Goal: Task Accomplishment & Management: Manage account settings

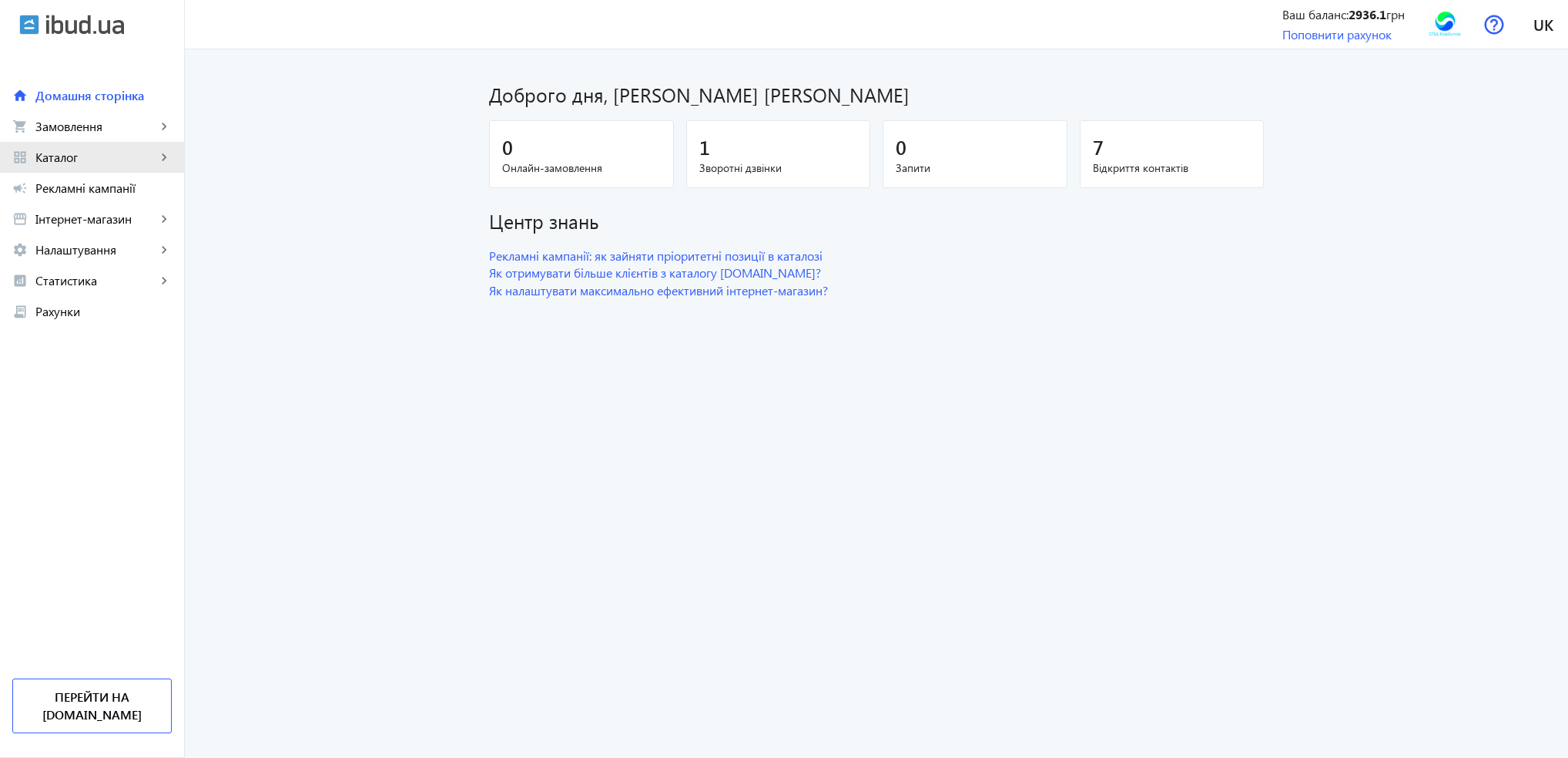
click at [114, 147] on link "grid_view Каталог keyboard_arrow_right" at bounding box center [91, 157] width 184 height 31
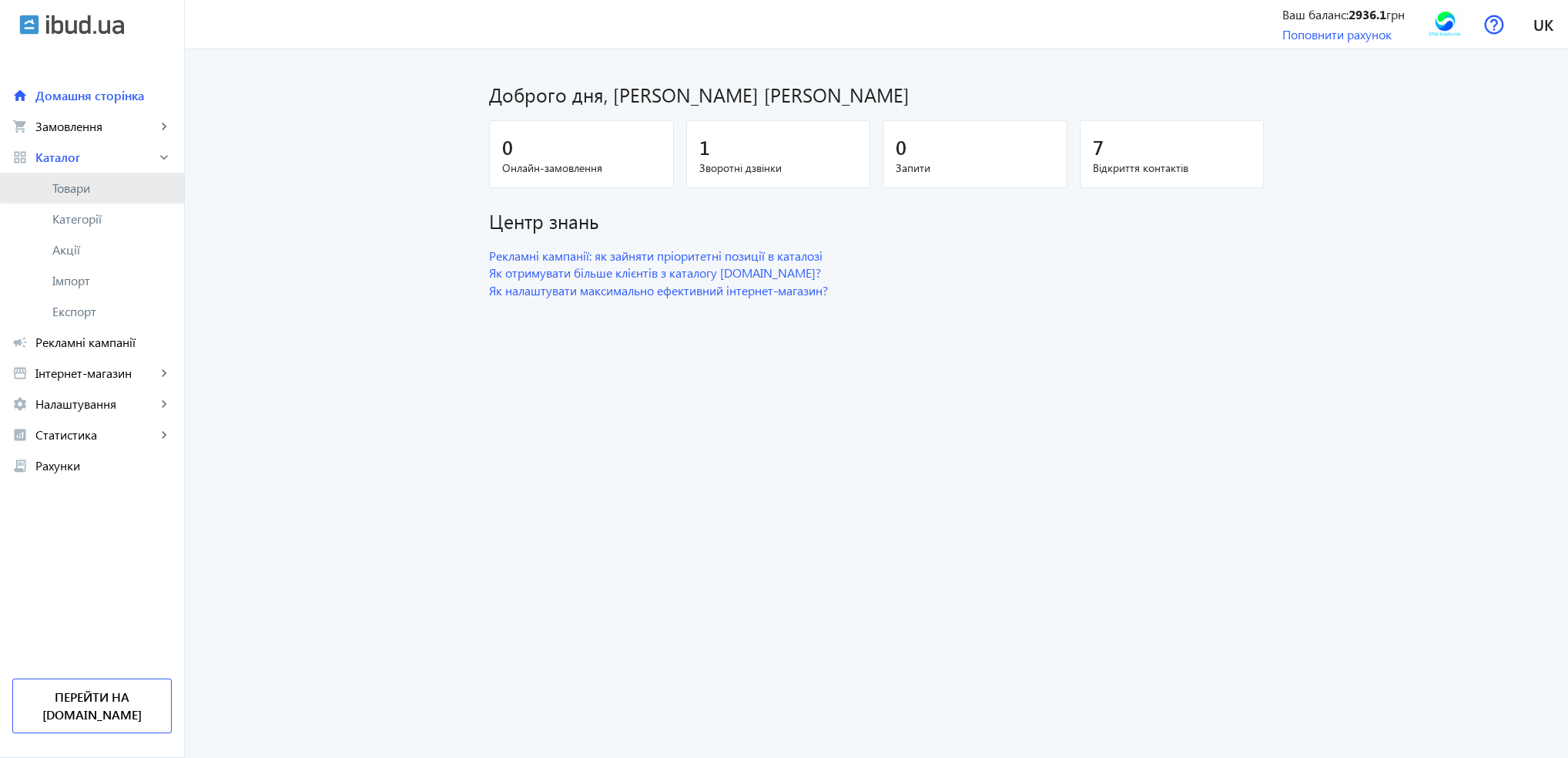
click at [109, 184] on span "Товари" at bounding box center [112, 188] width 119 height 15
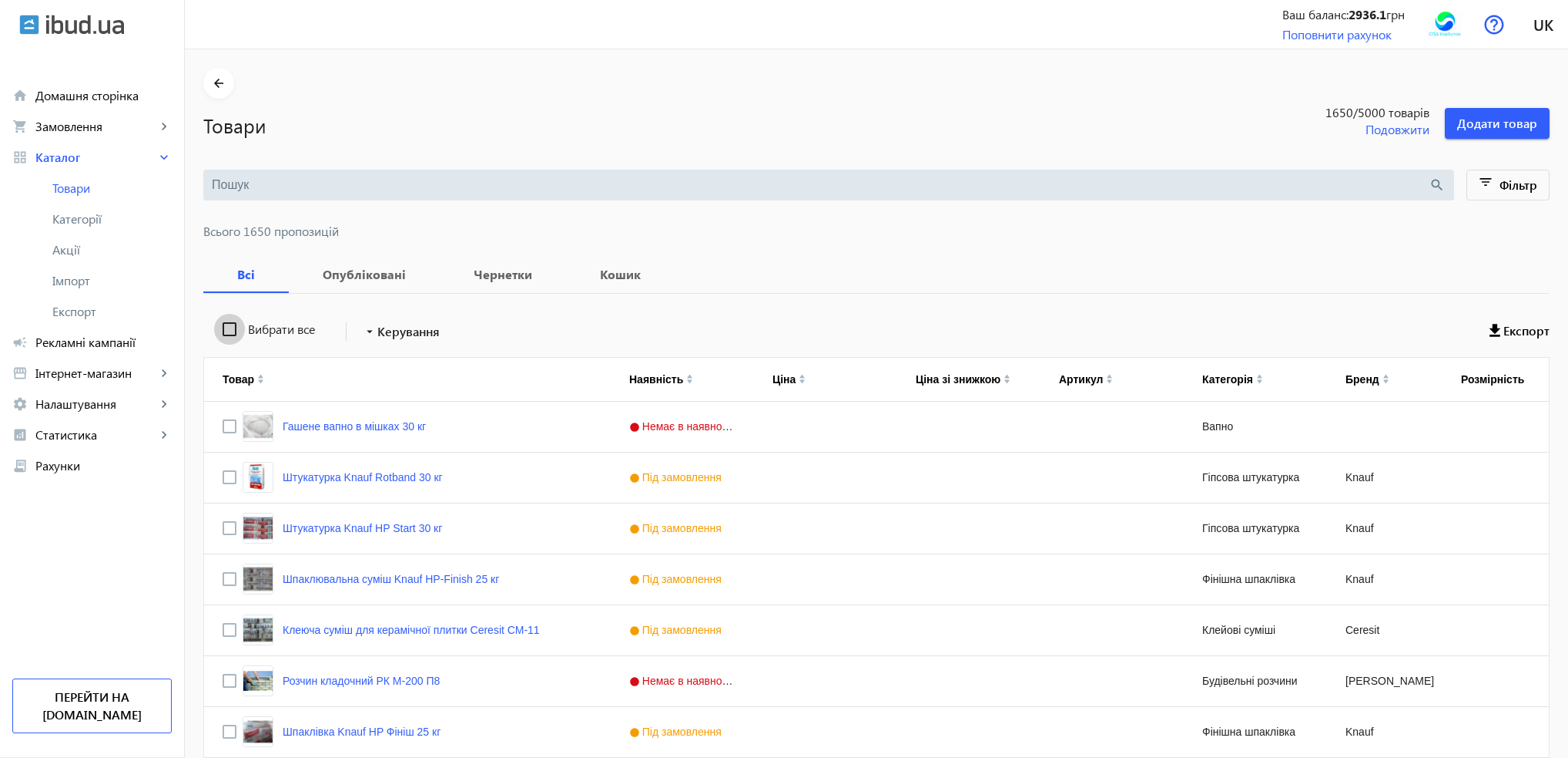
click at [220, 326] on input "Вибрати все" at bounding box center [229, 329] width 31 height 31
checkbox input "true"
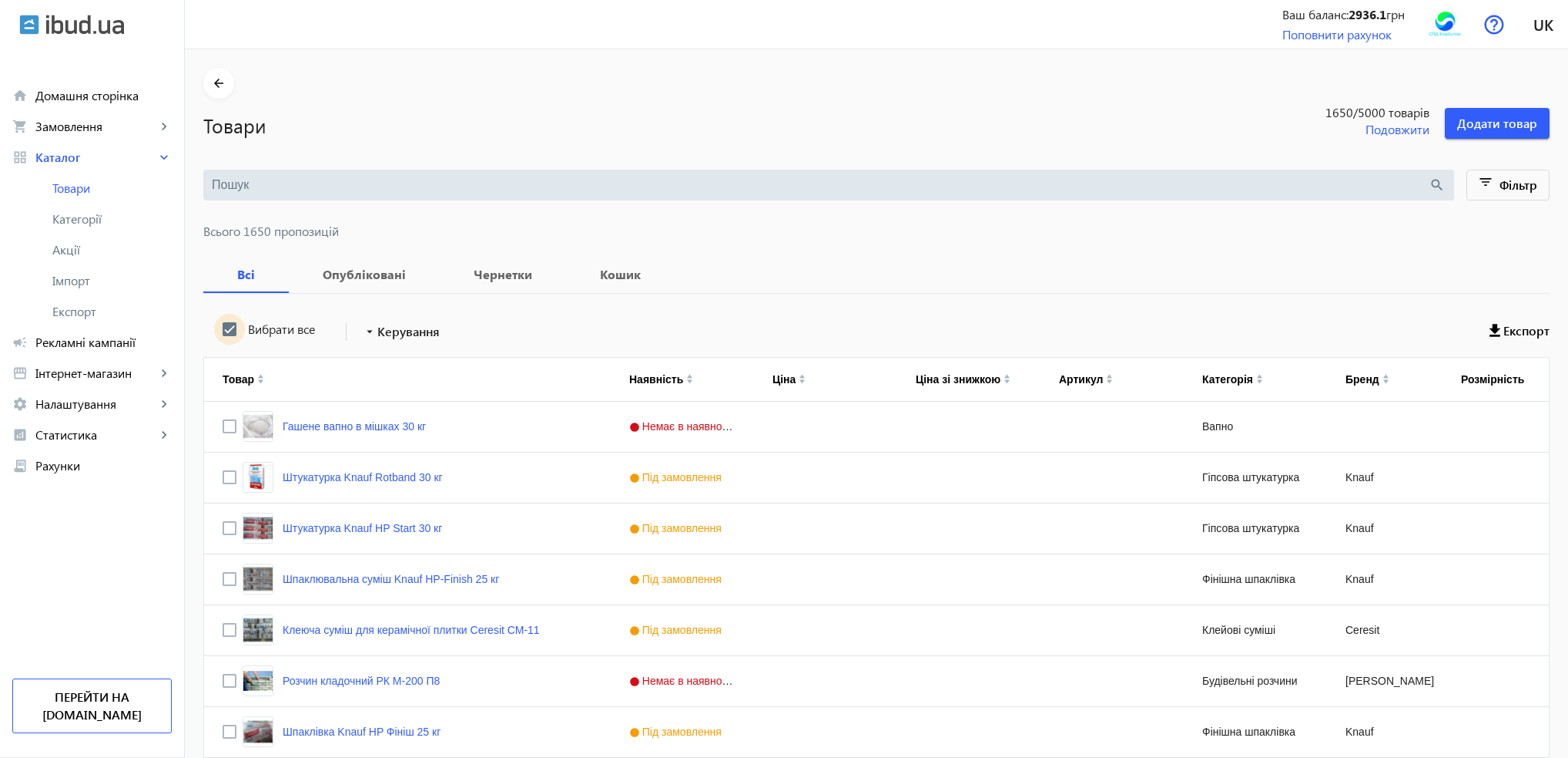
checkbox input "true"
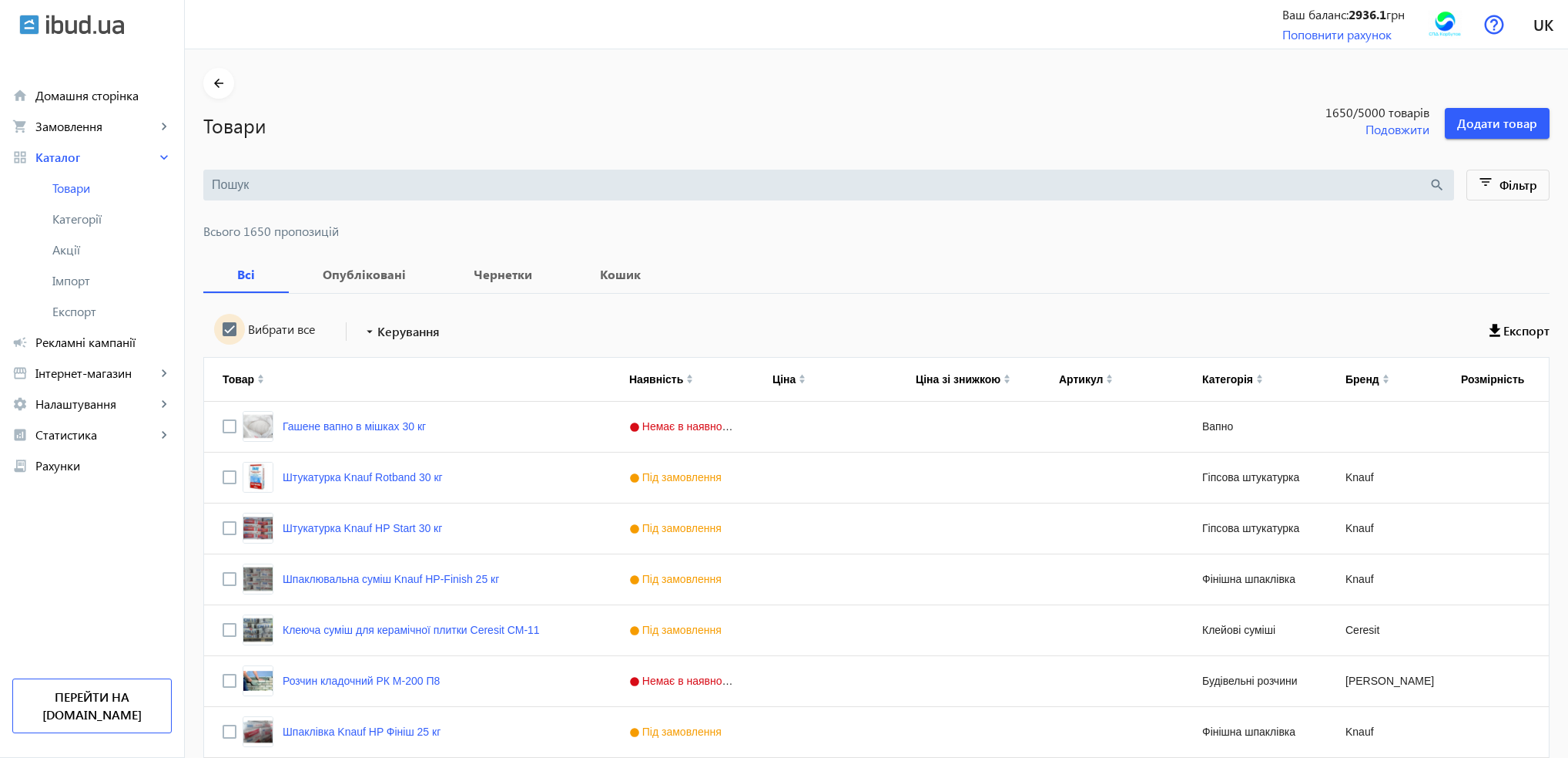
checkbox input "true"
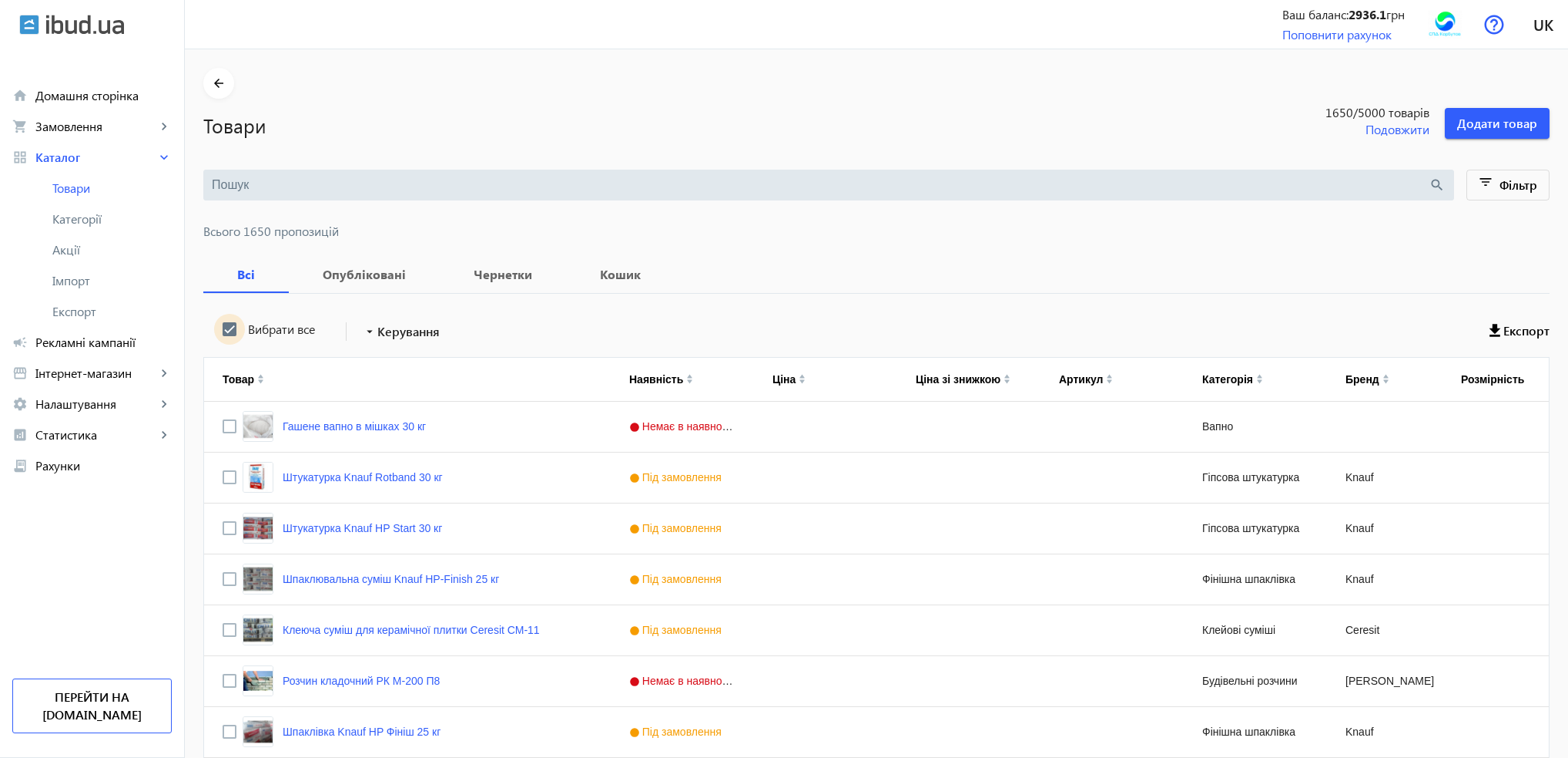
checkbox input "true"
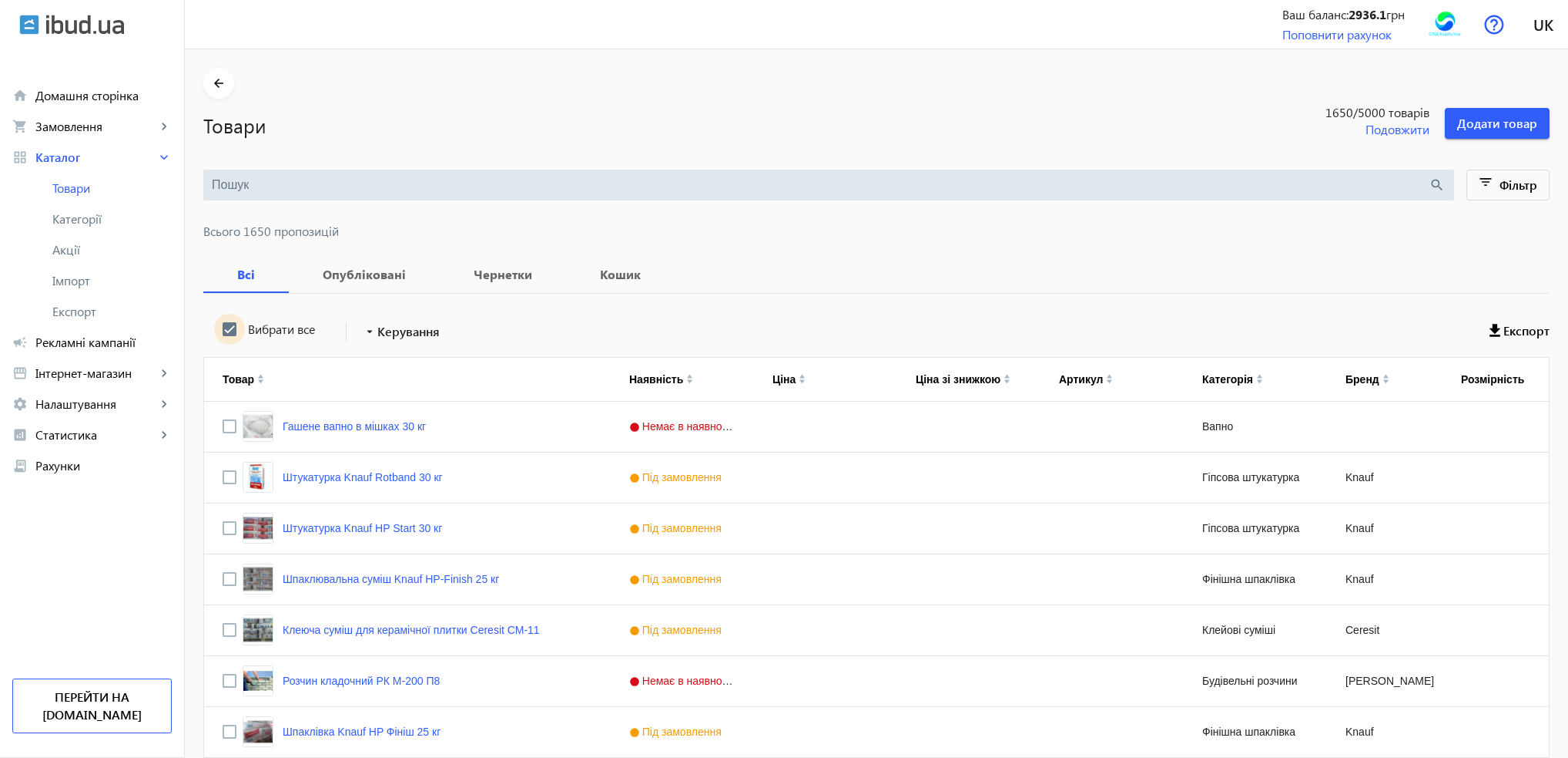
checkbox input "true"
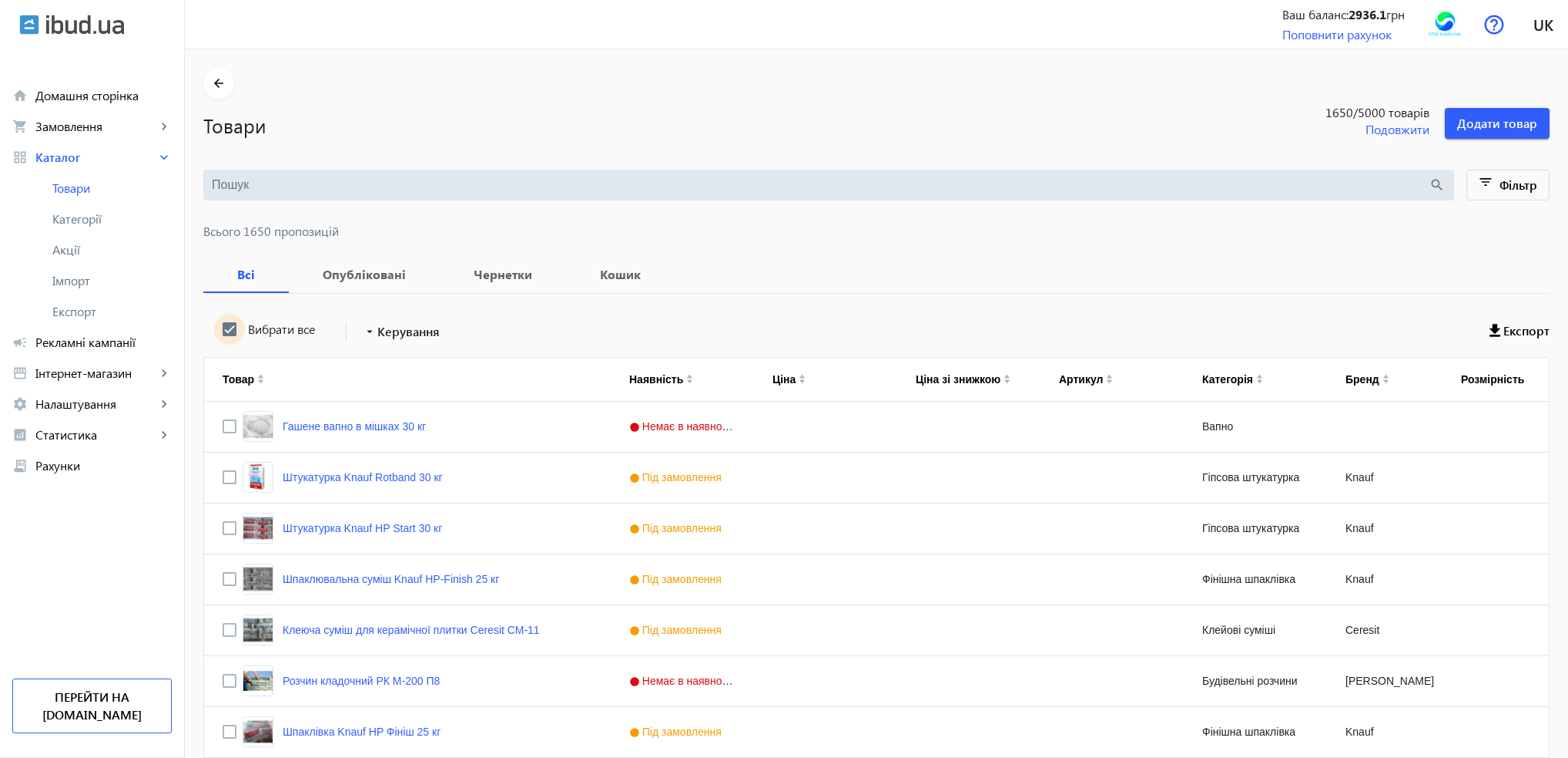
checkbox input "true"
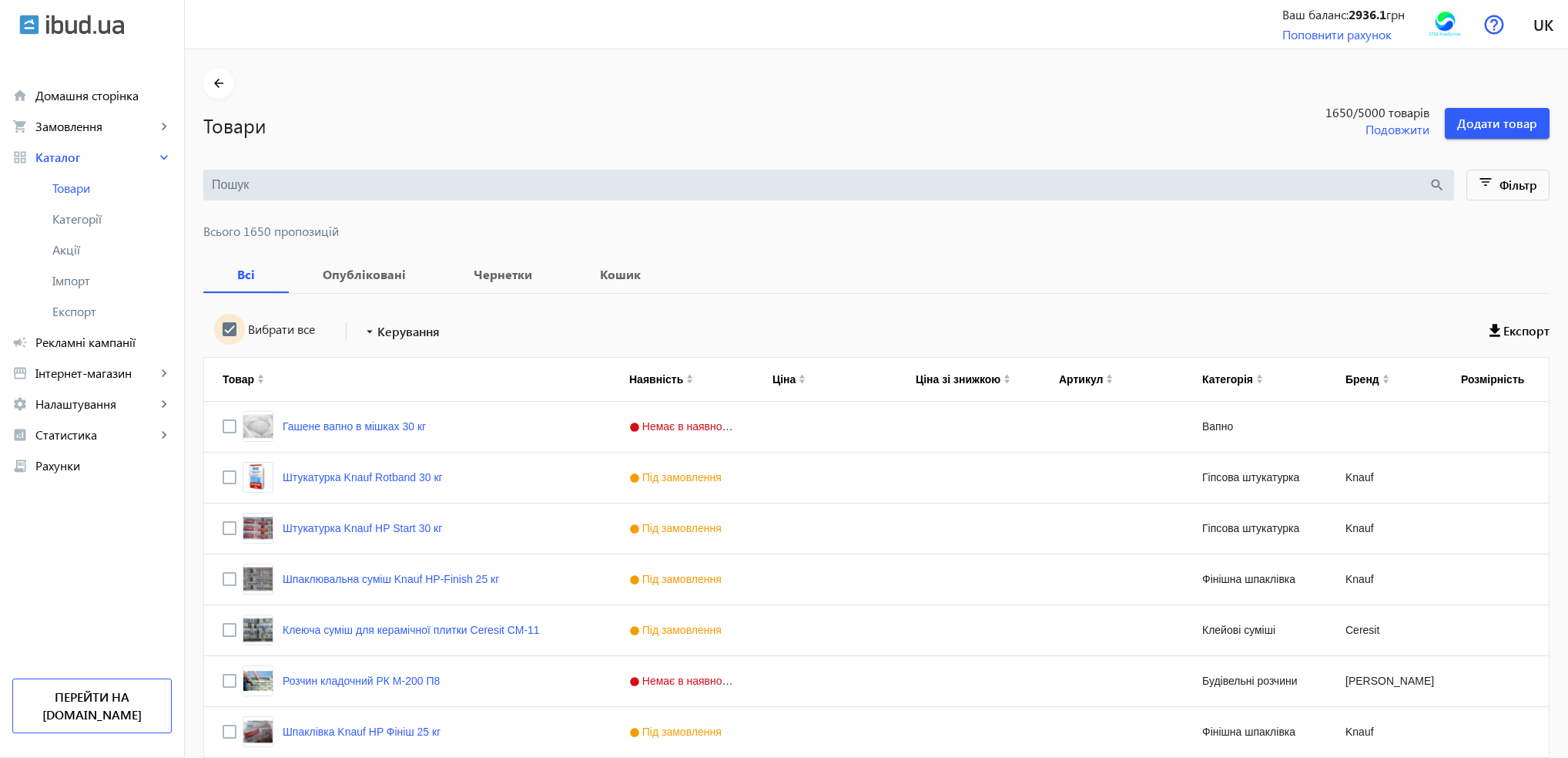
checkbox input "true"
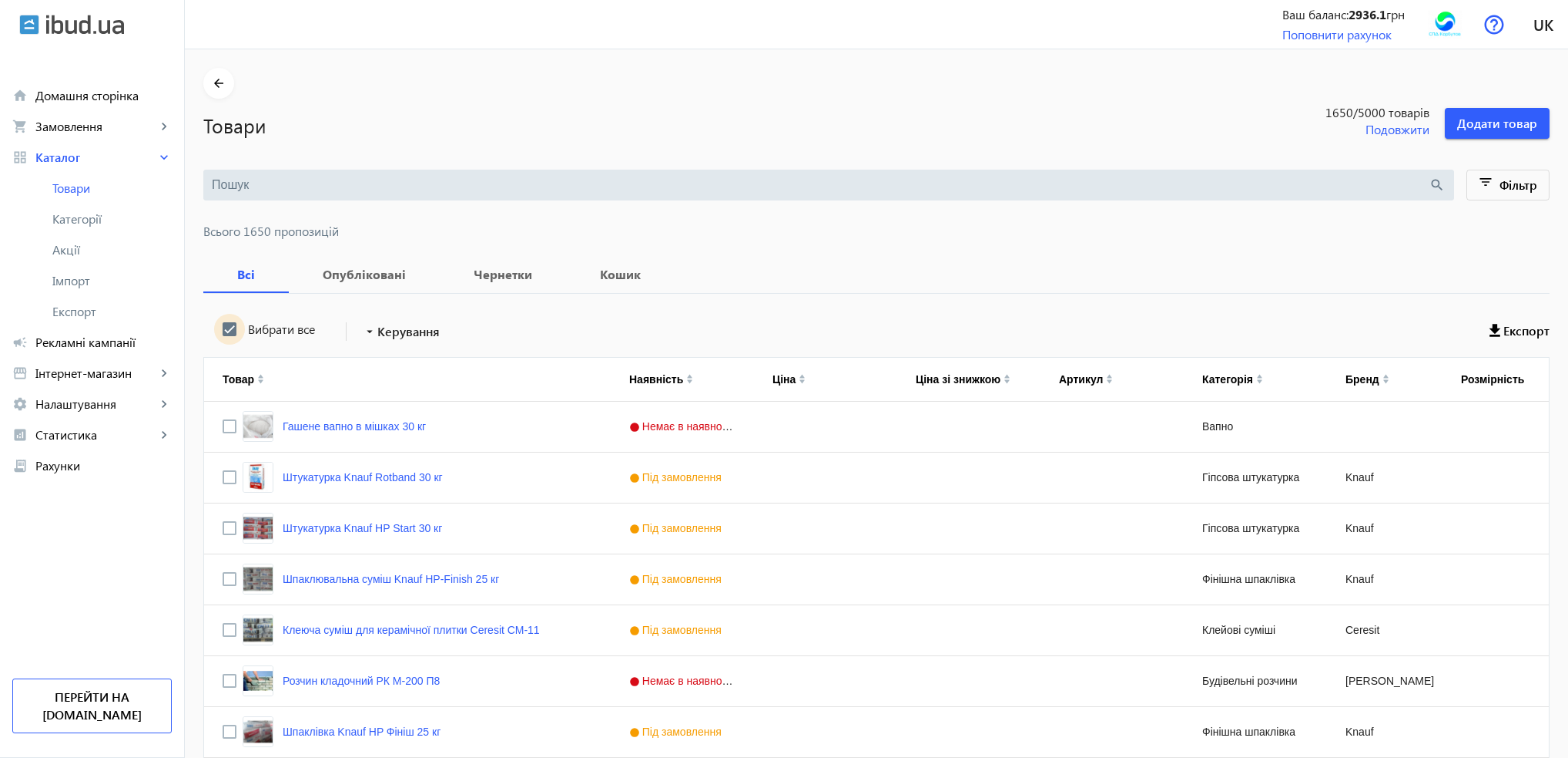
checkbox input "true"
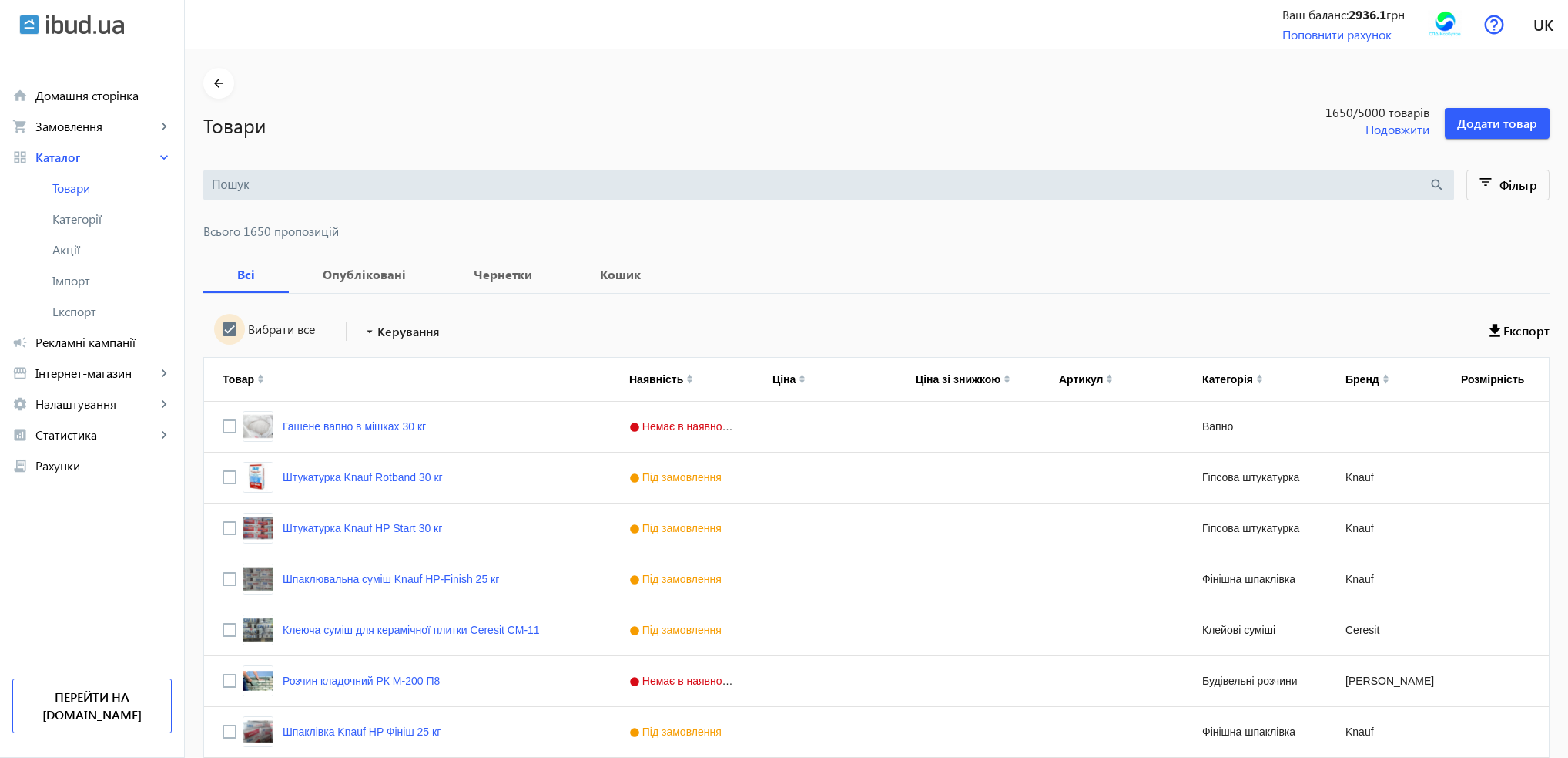
checkbox input "true"
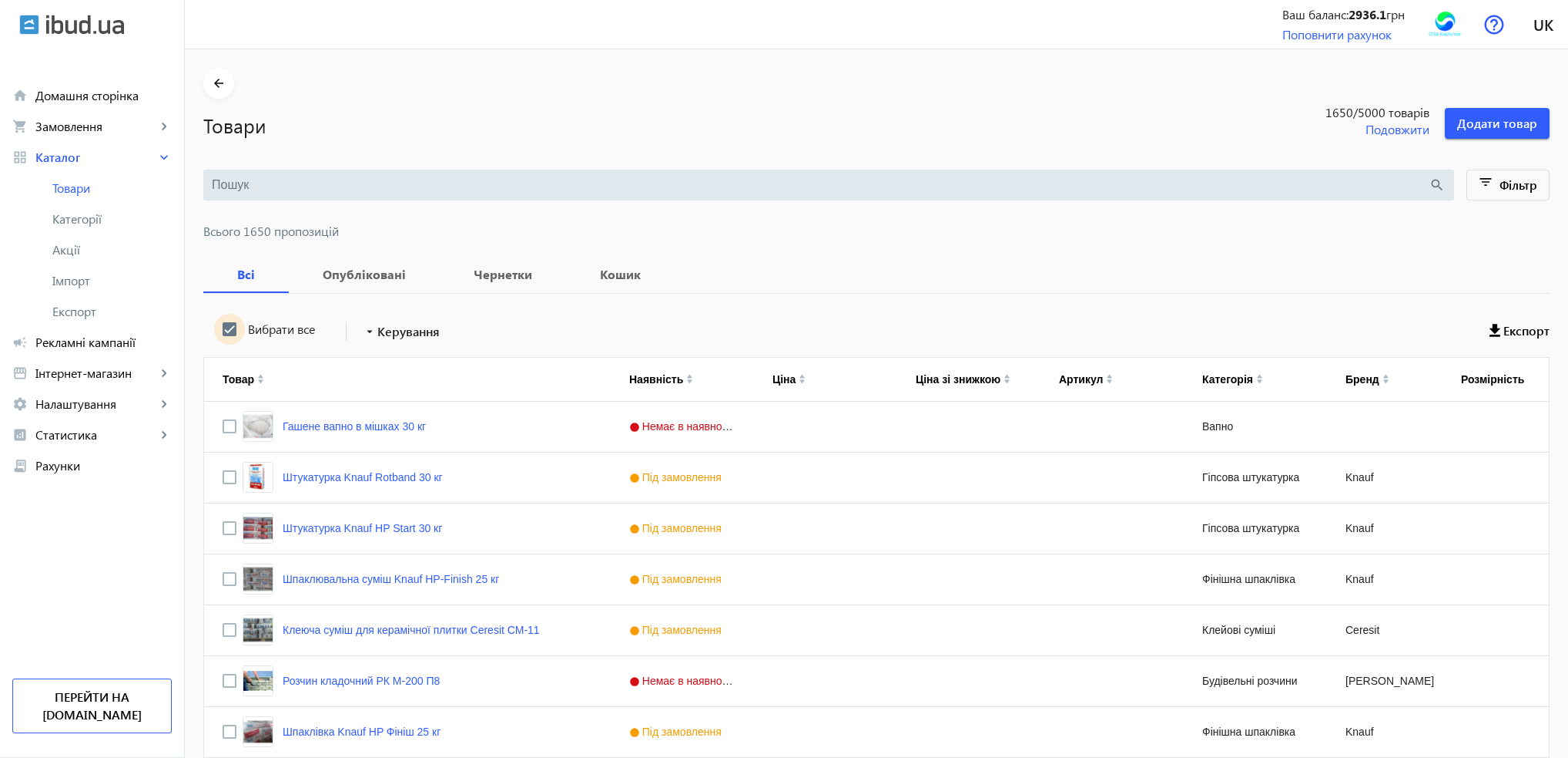
checkbox input "true"
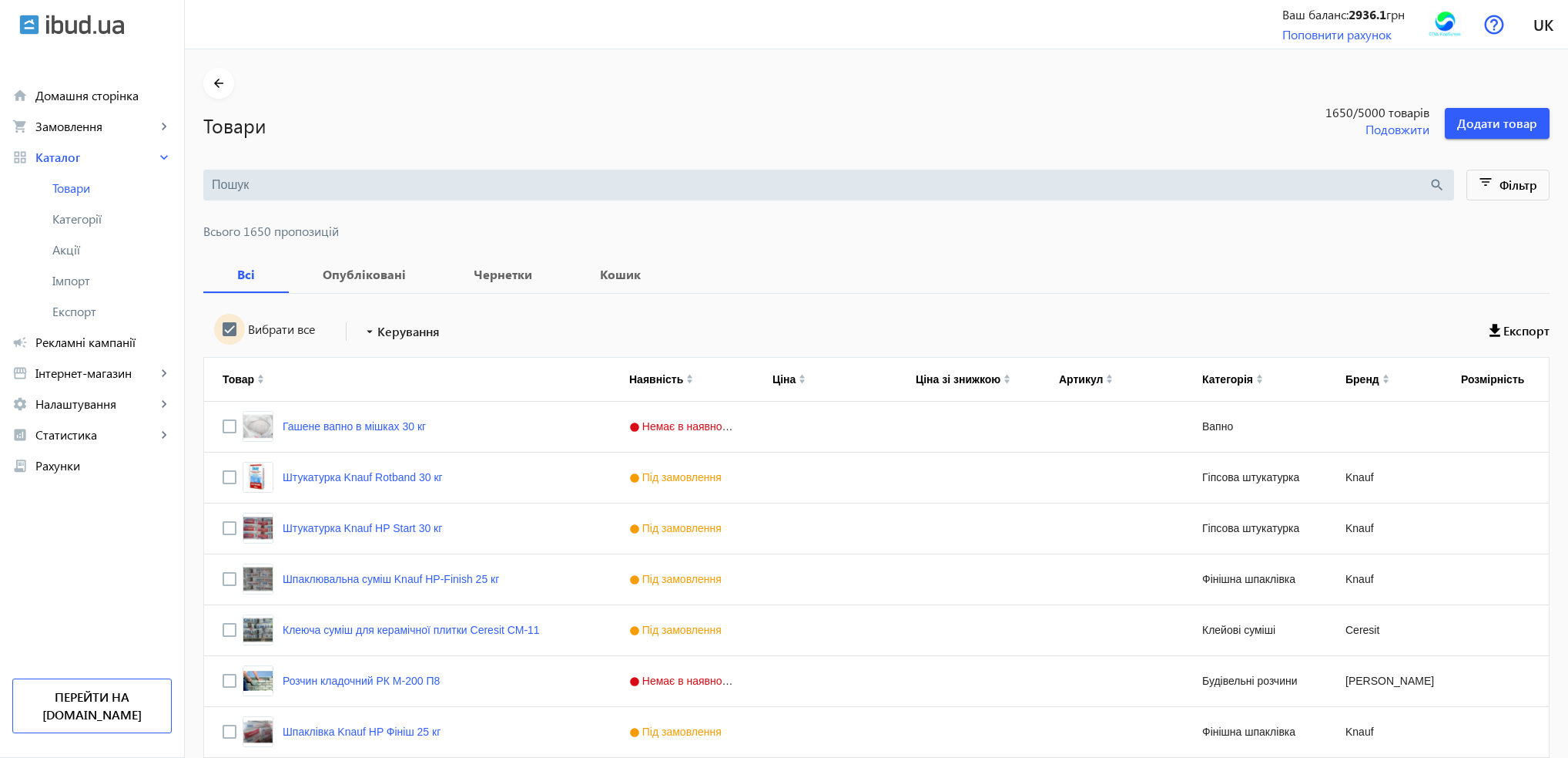
checkbox input "true"
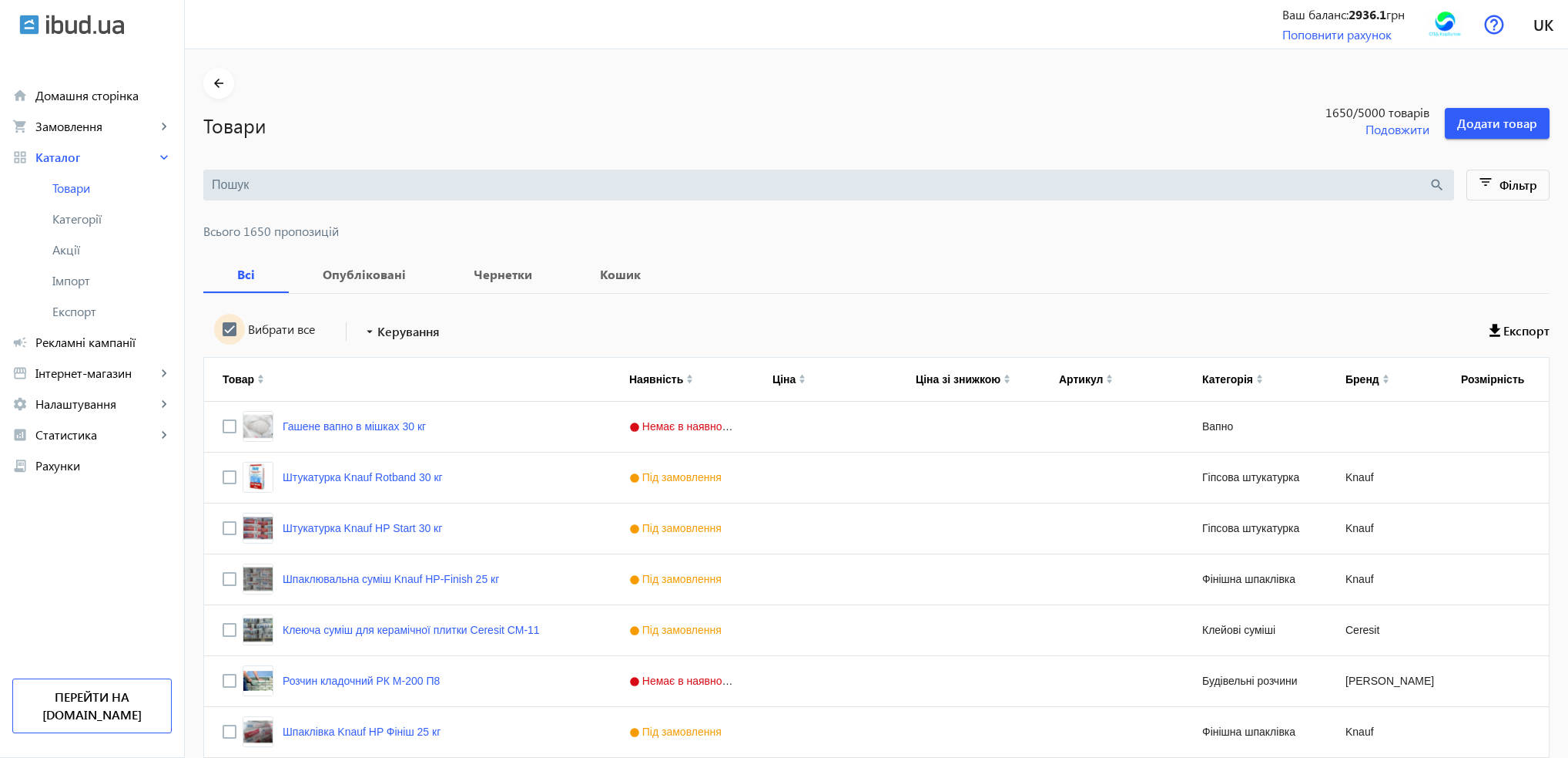
checkbox input "true"
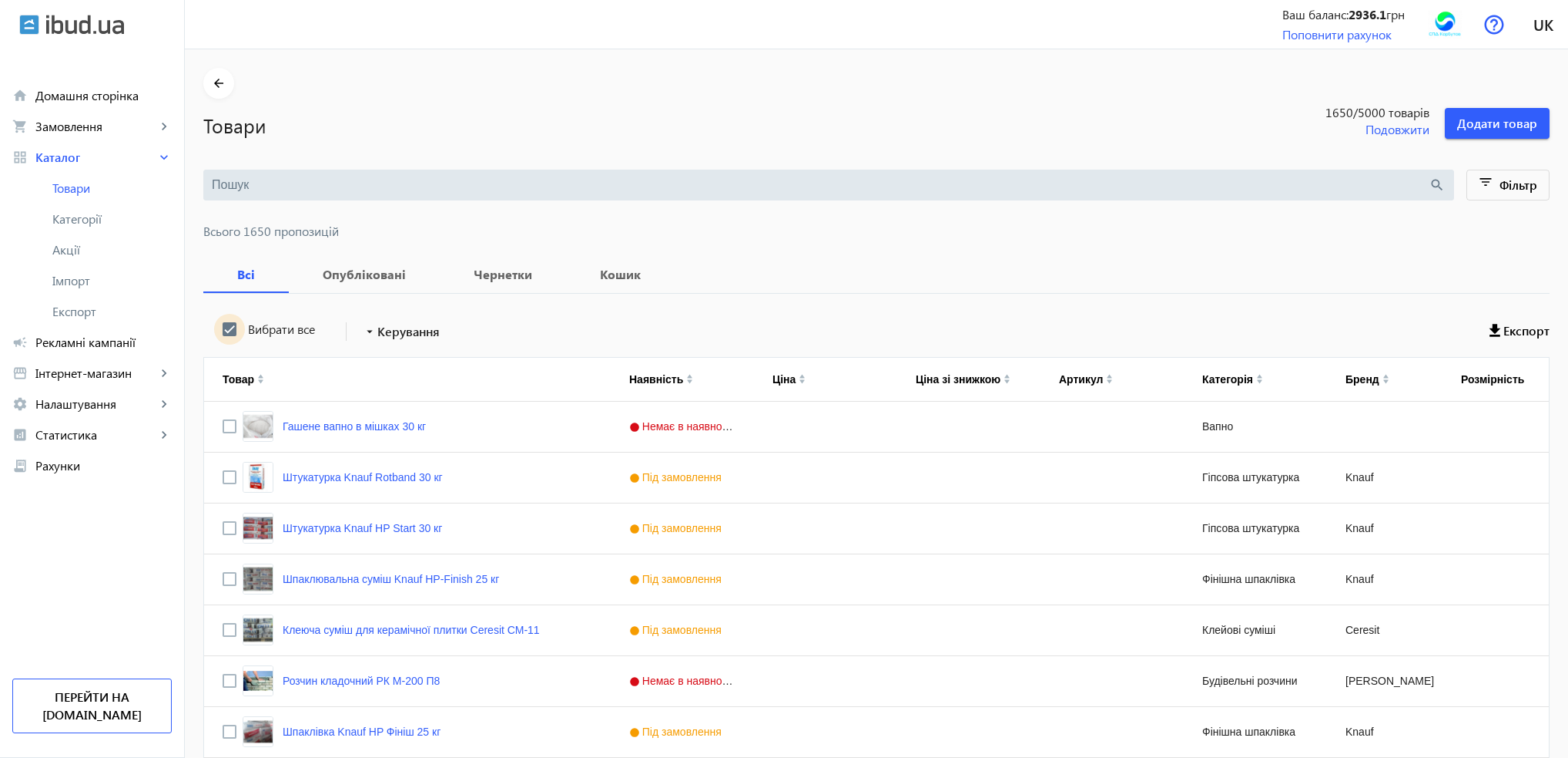
checkbox input "true"
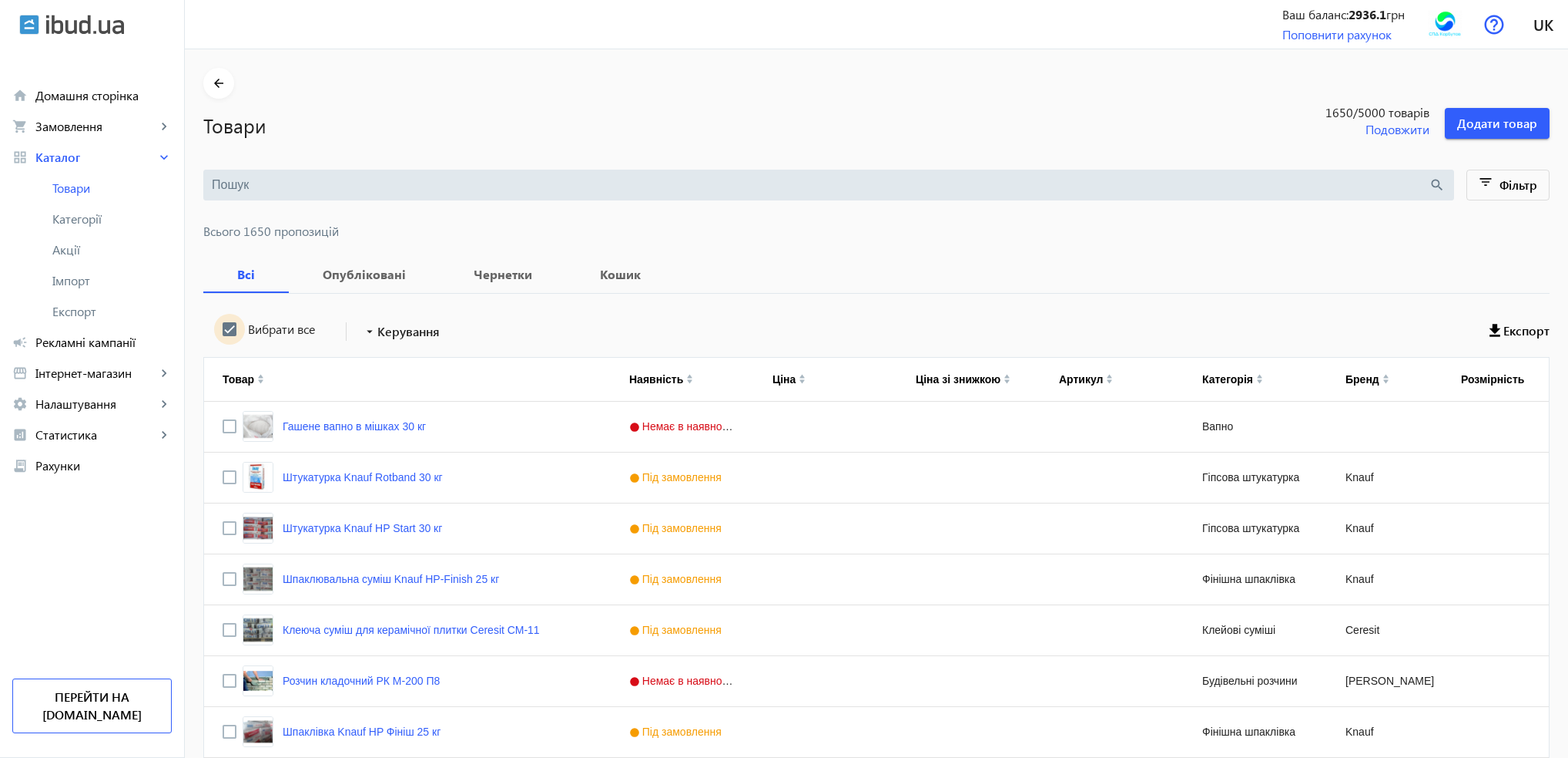
checkbox input "true"
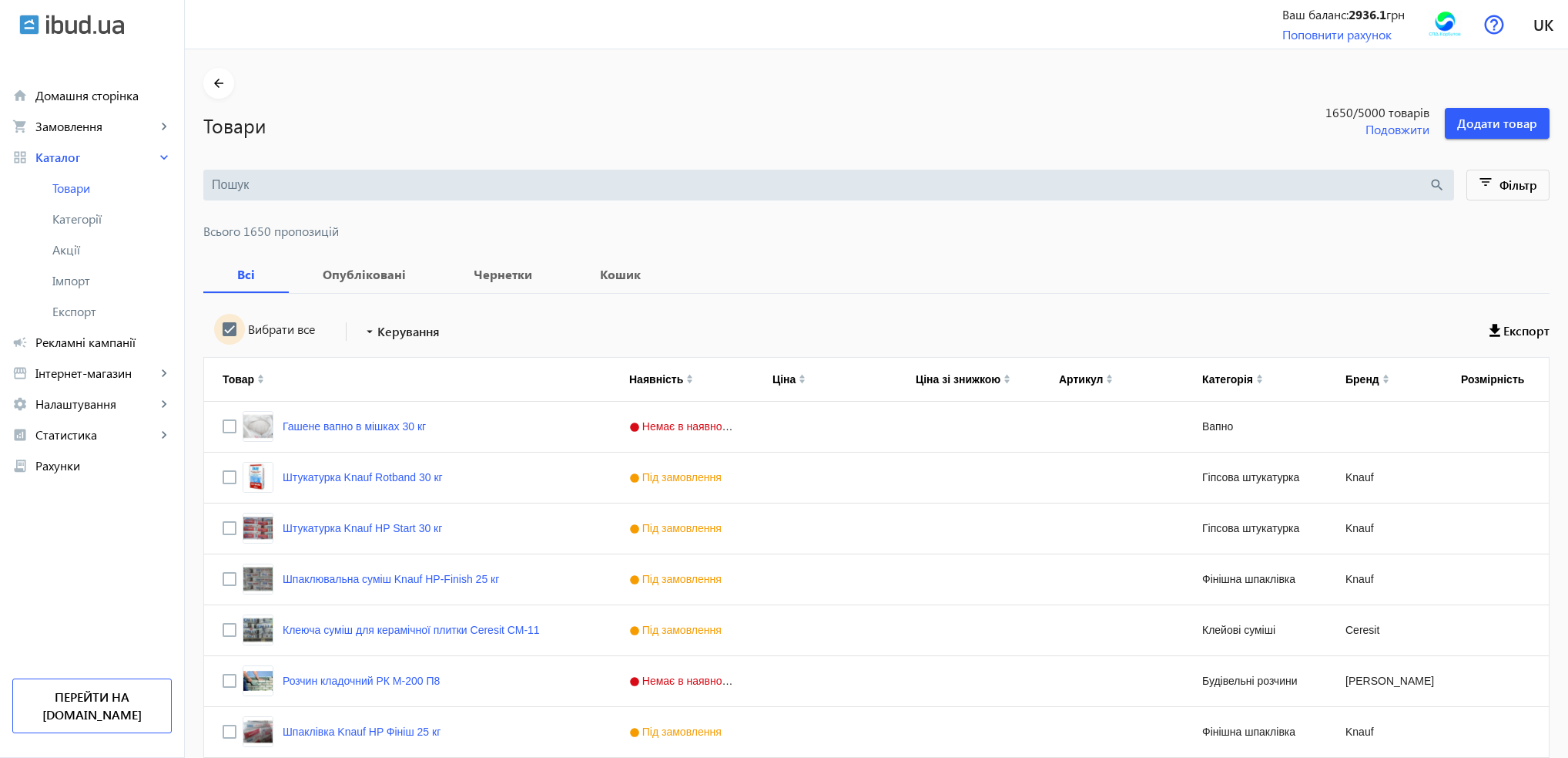
checkbox input "true"
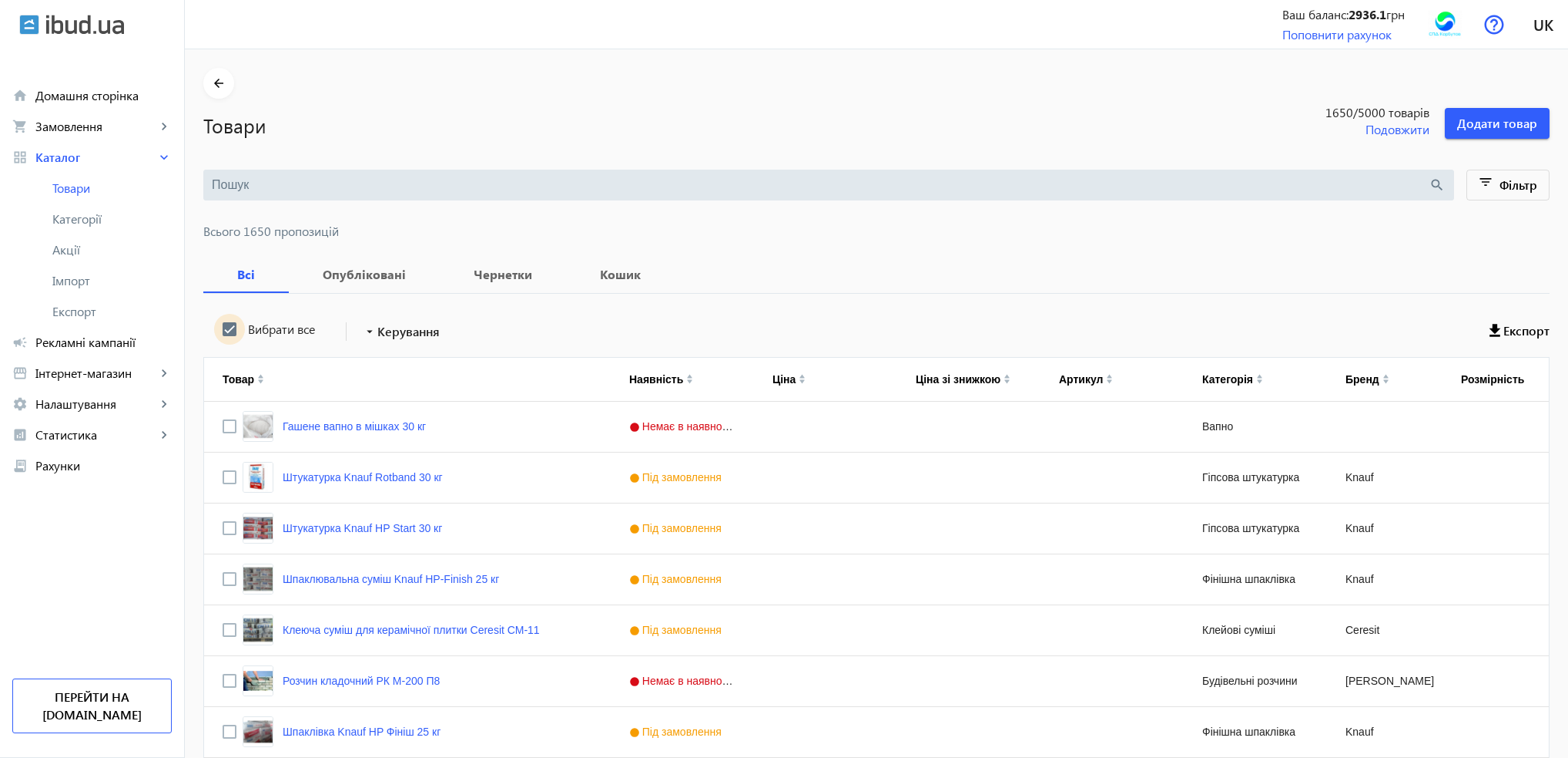
checkbox input "true"
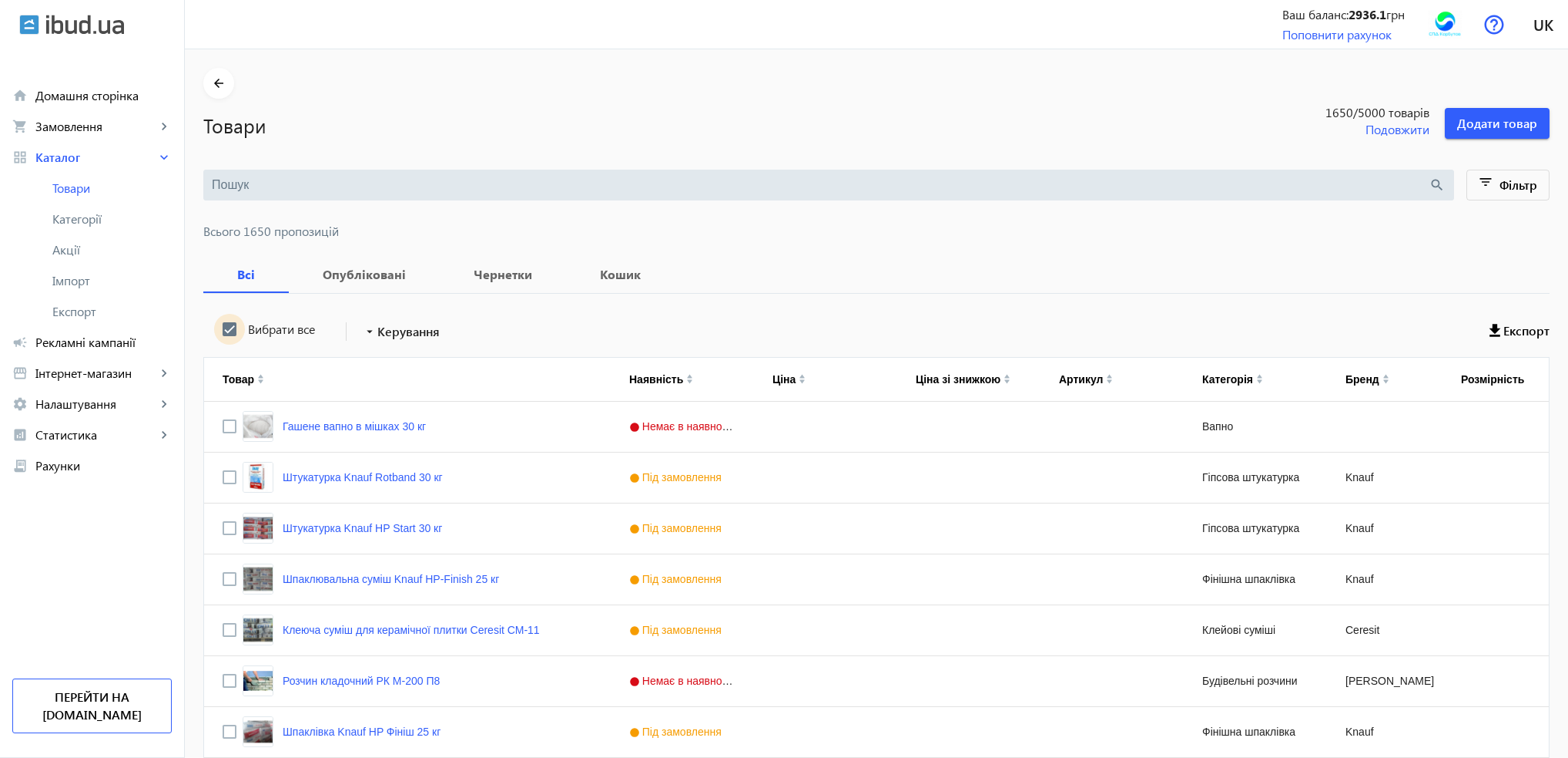
checkbox input "true"
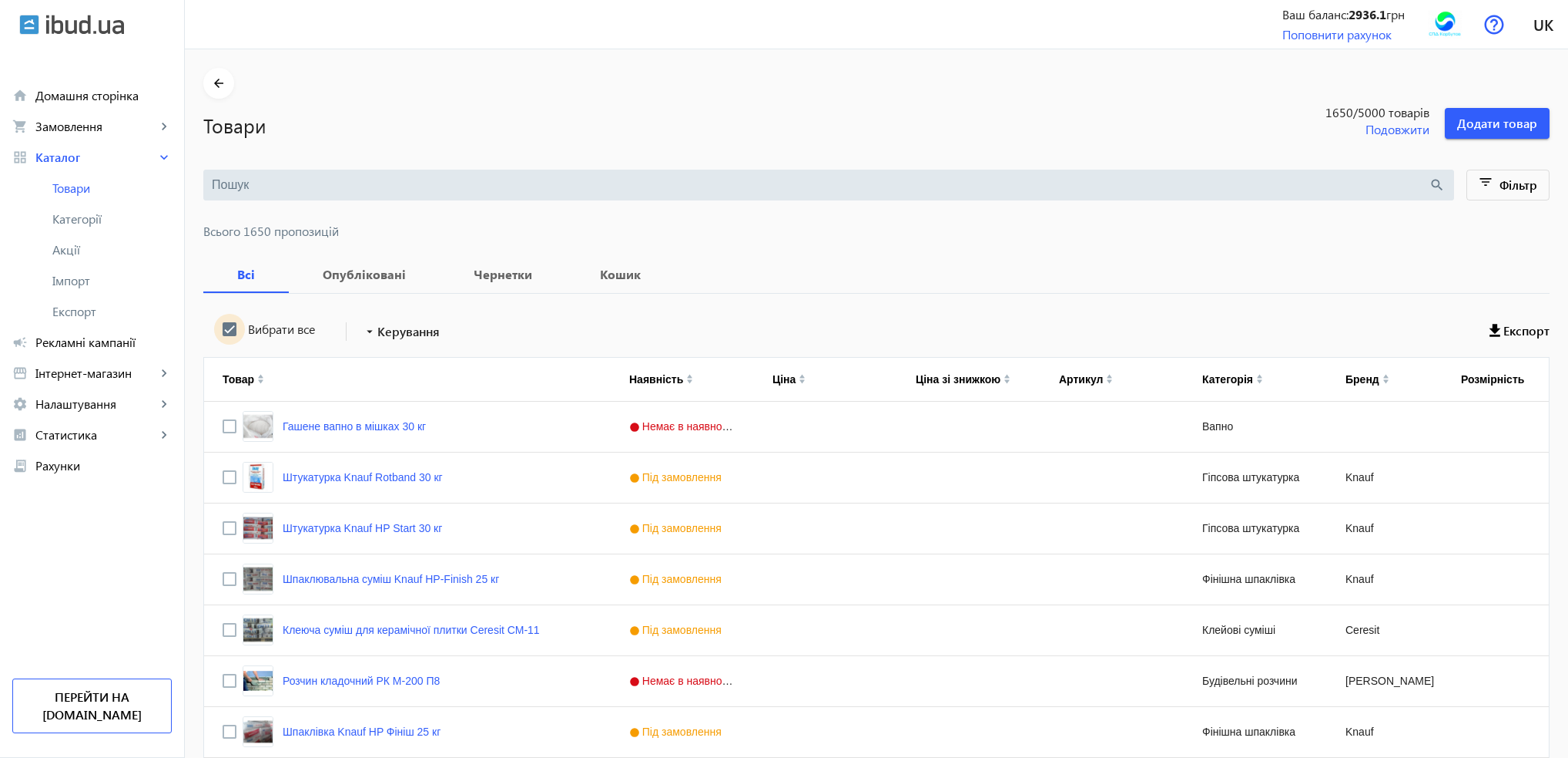
checkbox input "true"
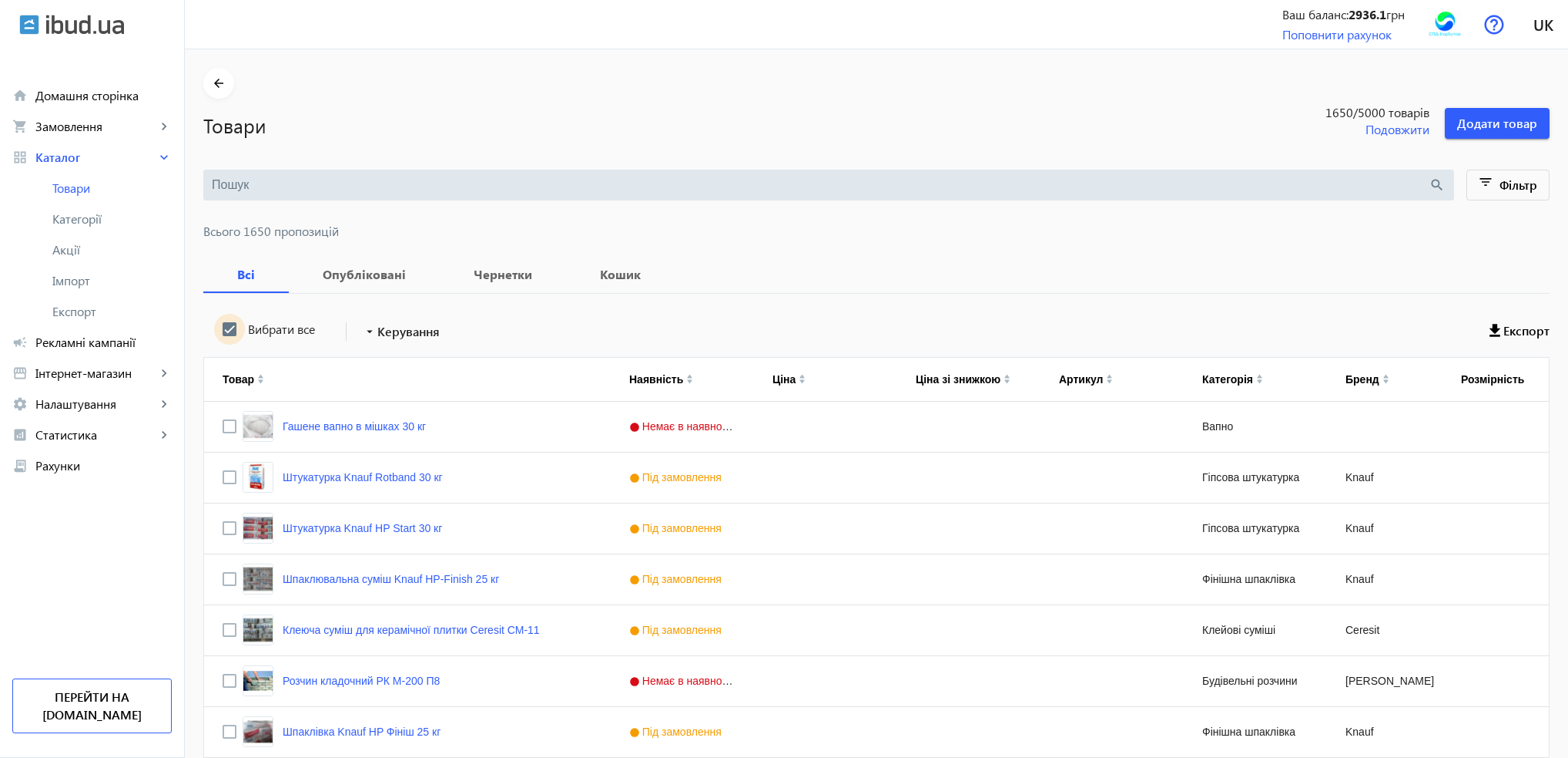
checkbox input "true"
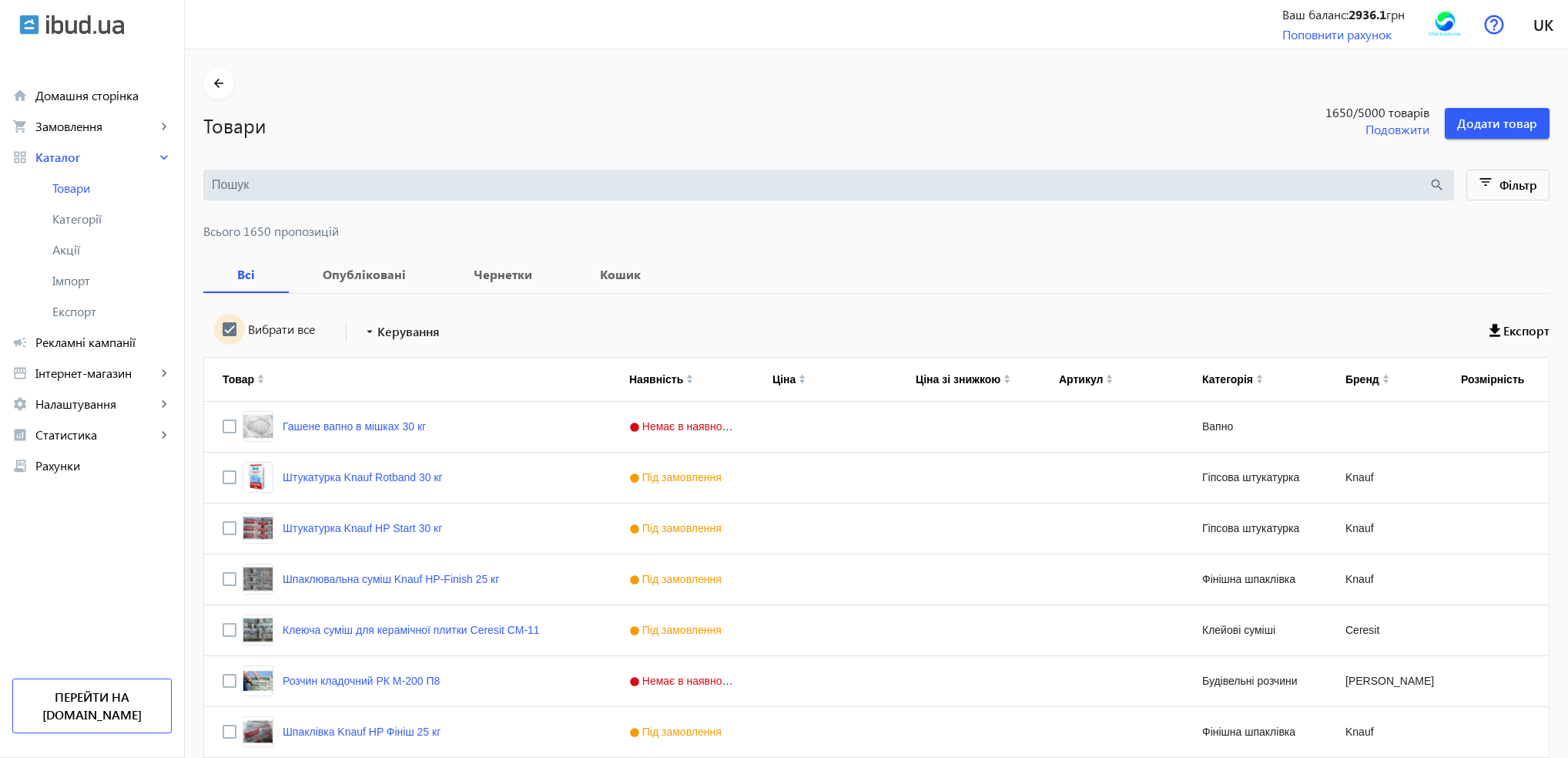
checkbox input "true"
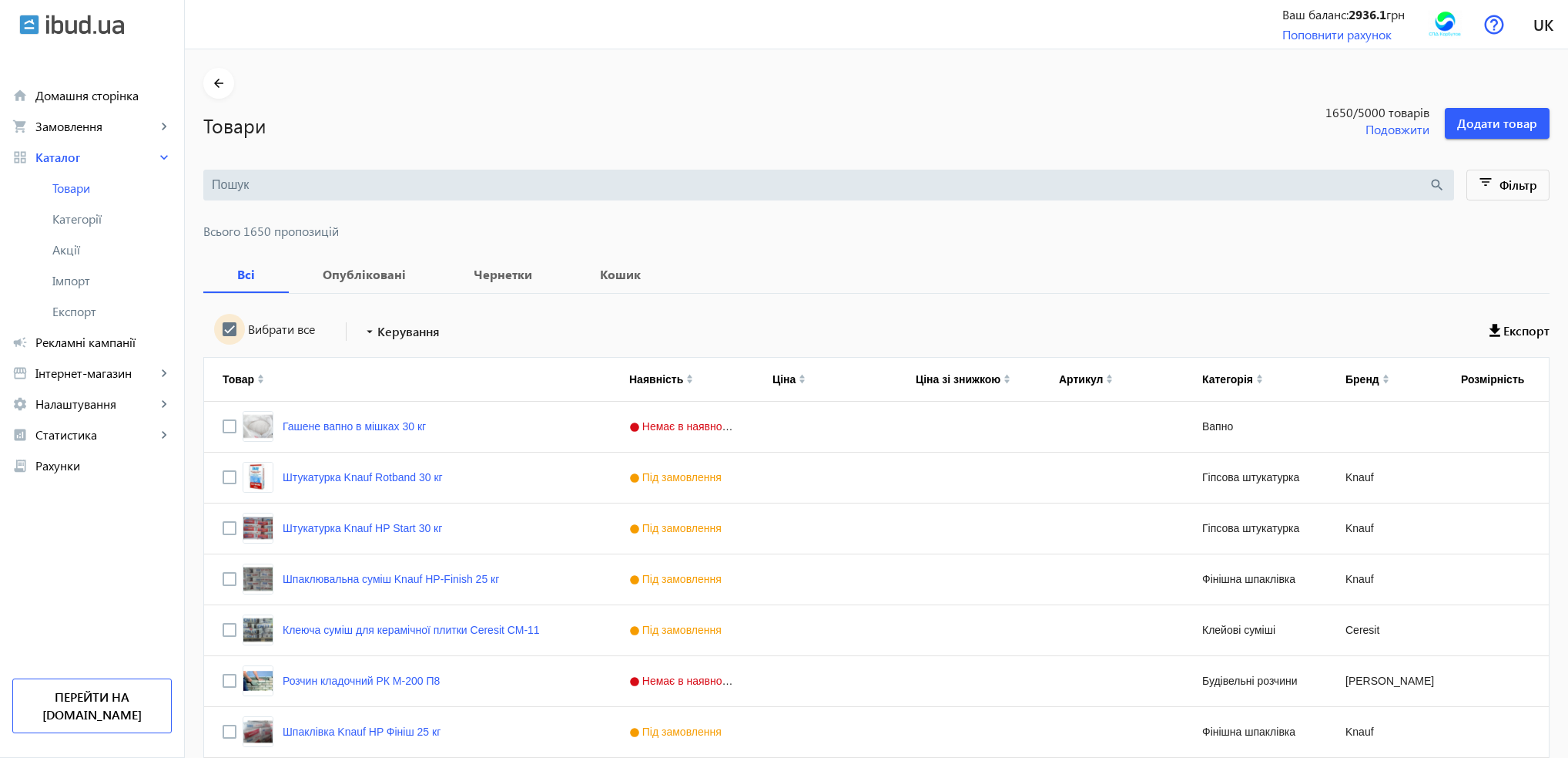
checkbox input "true"
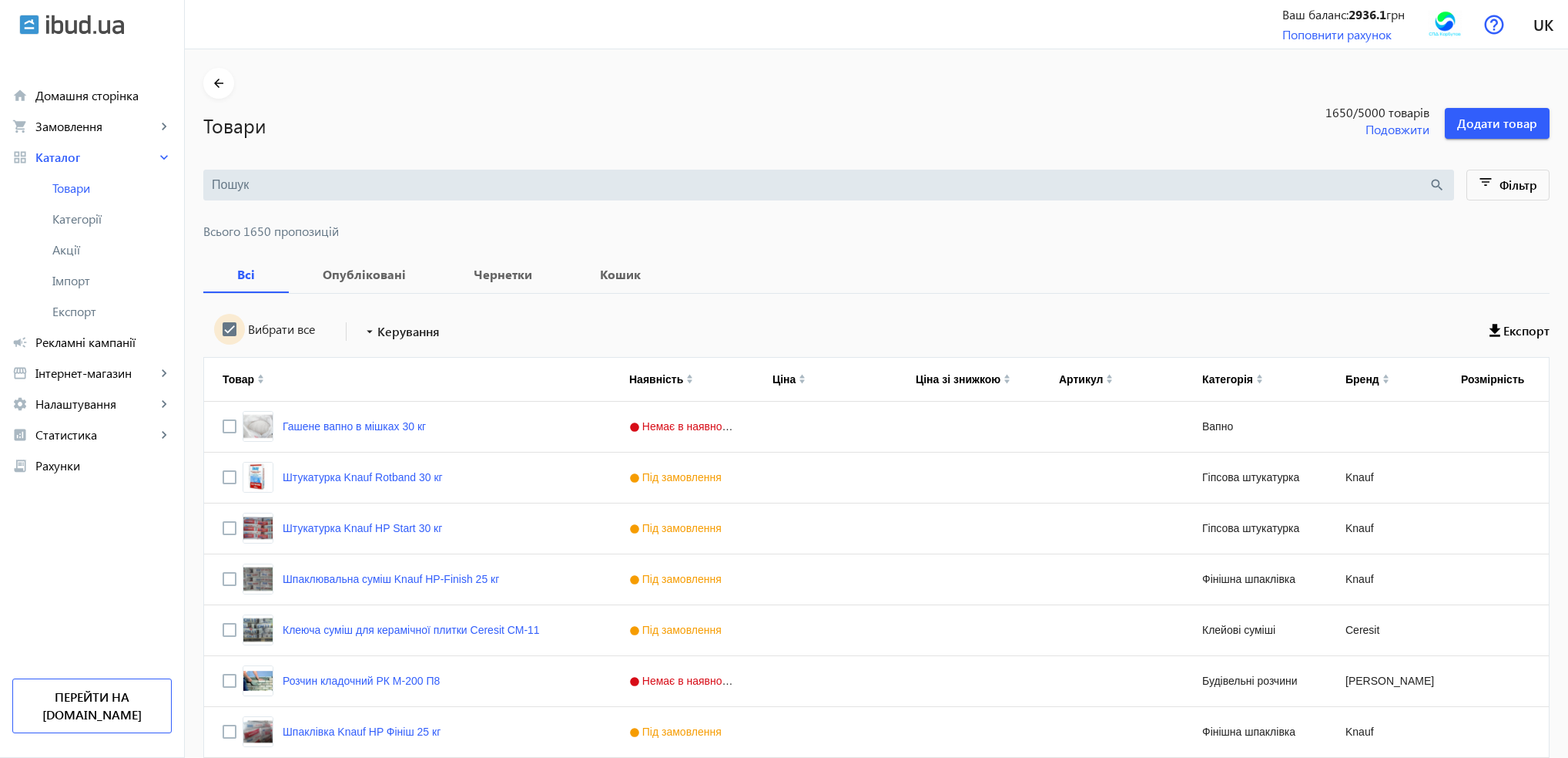
checkbox input "true"
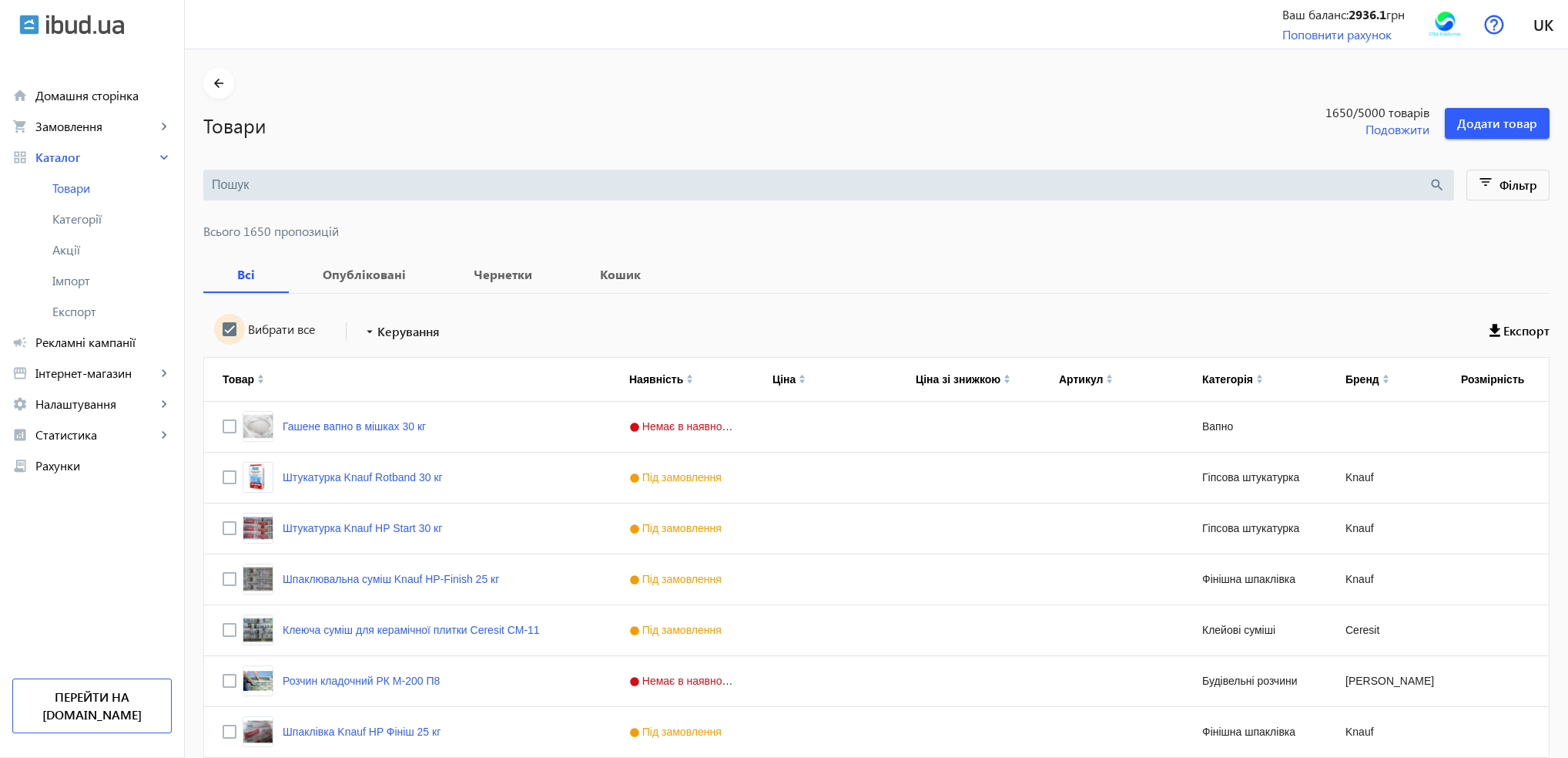
checkbox input "true"
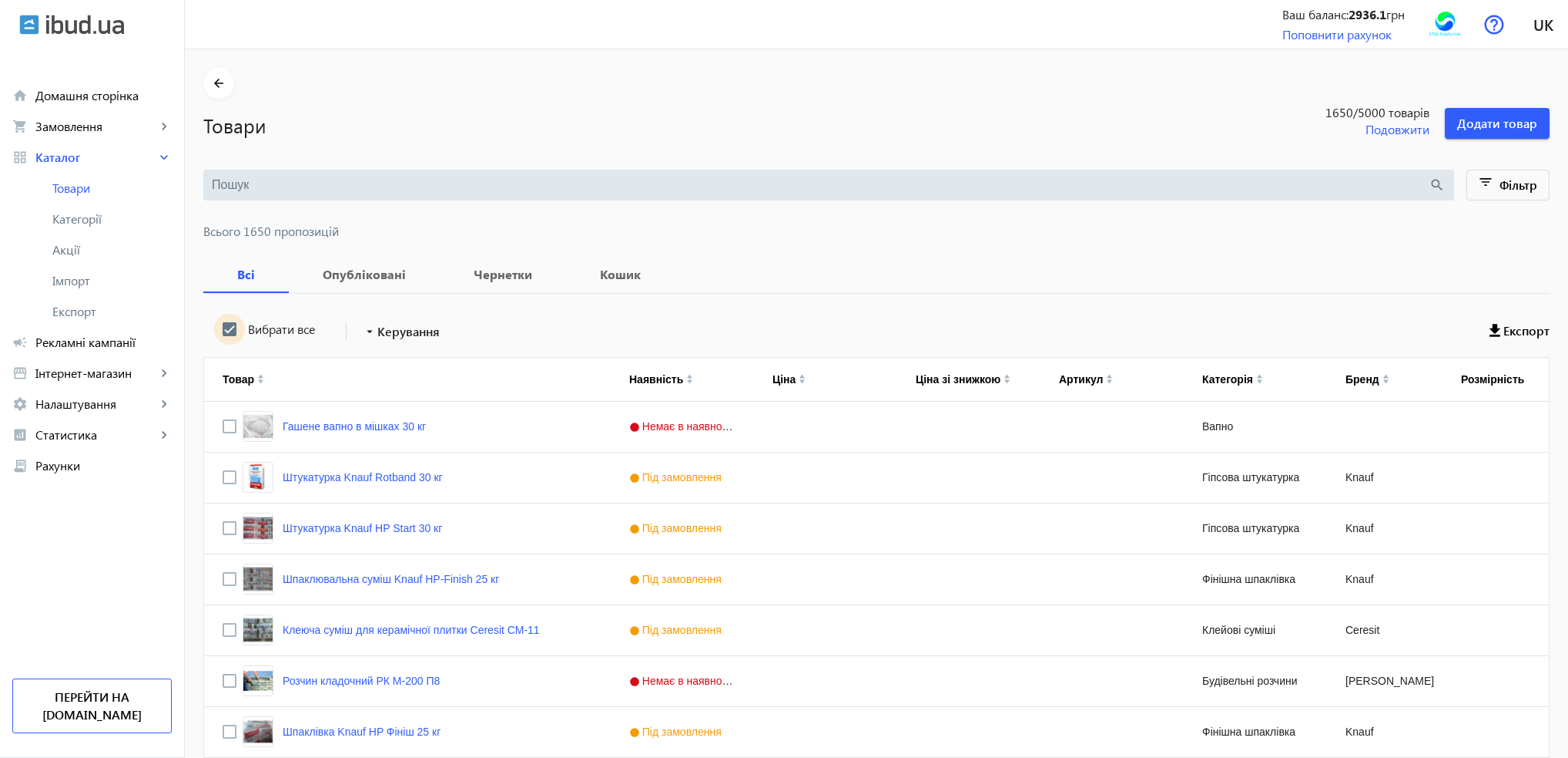
checkbox input "true"
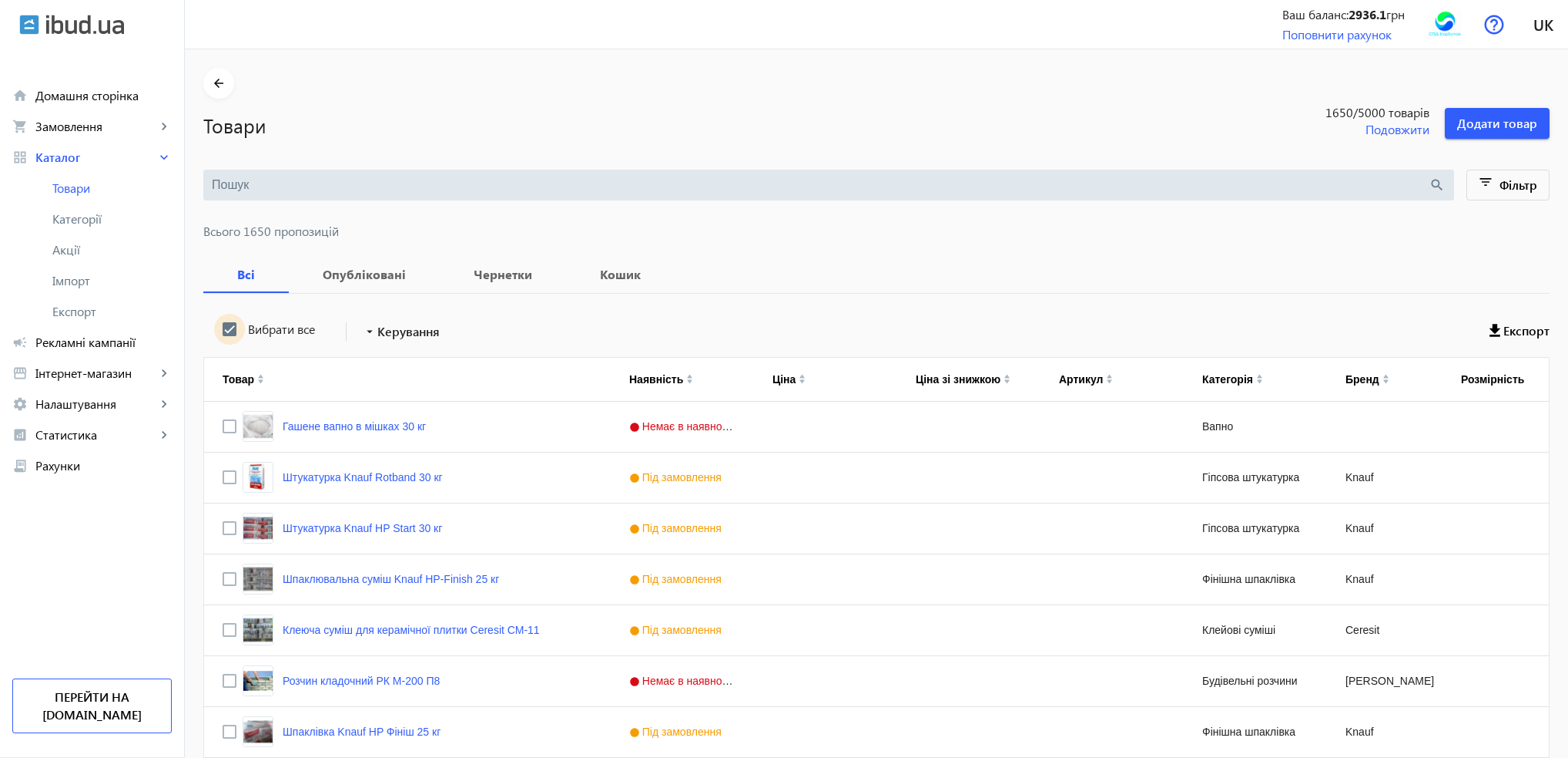
checkbox input "true"
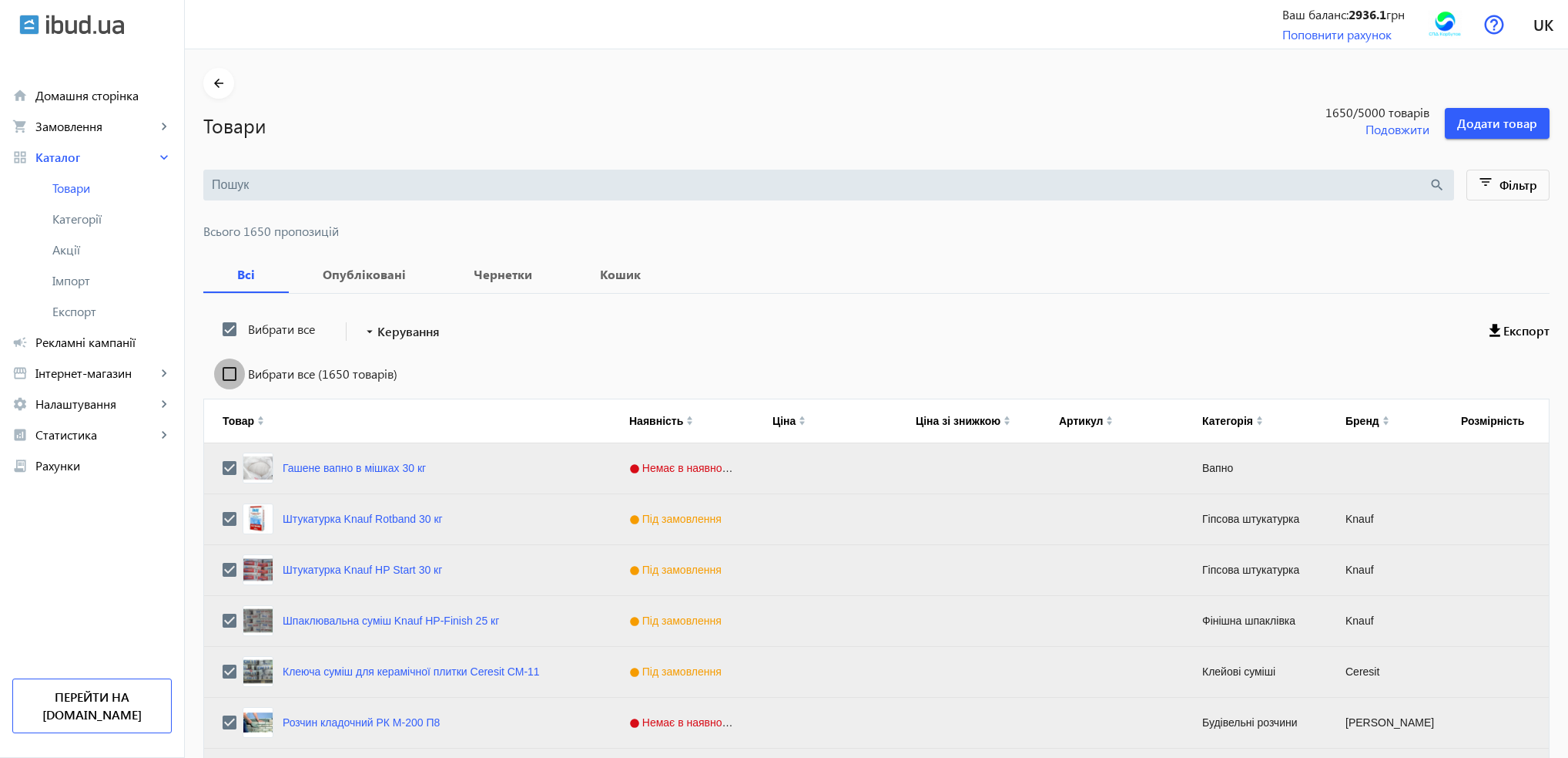
click at [218, 369] on input "Вибрати все (1650 товарів)" at bounding box center [229, 374] width 31 height 31
checkbox input "true"
click at [368, 329] on mat-icon "arrow_drop_down" at bounding box center [370, 331] width 15 height 15
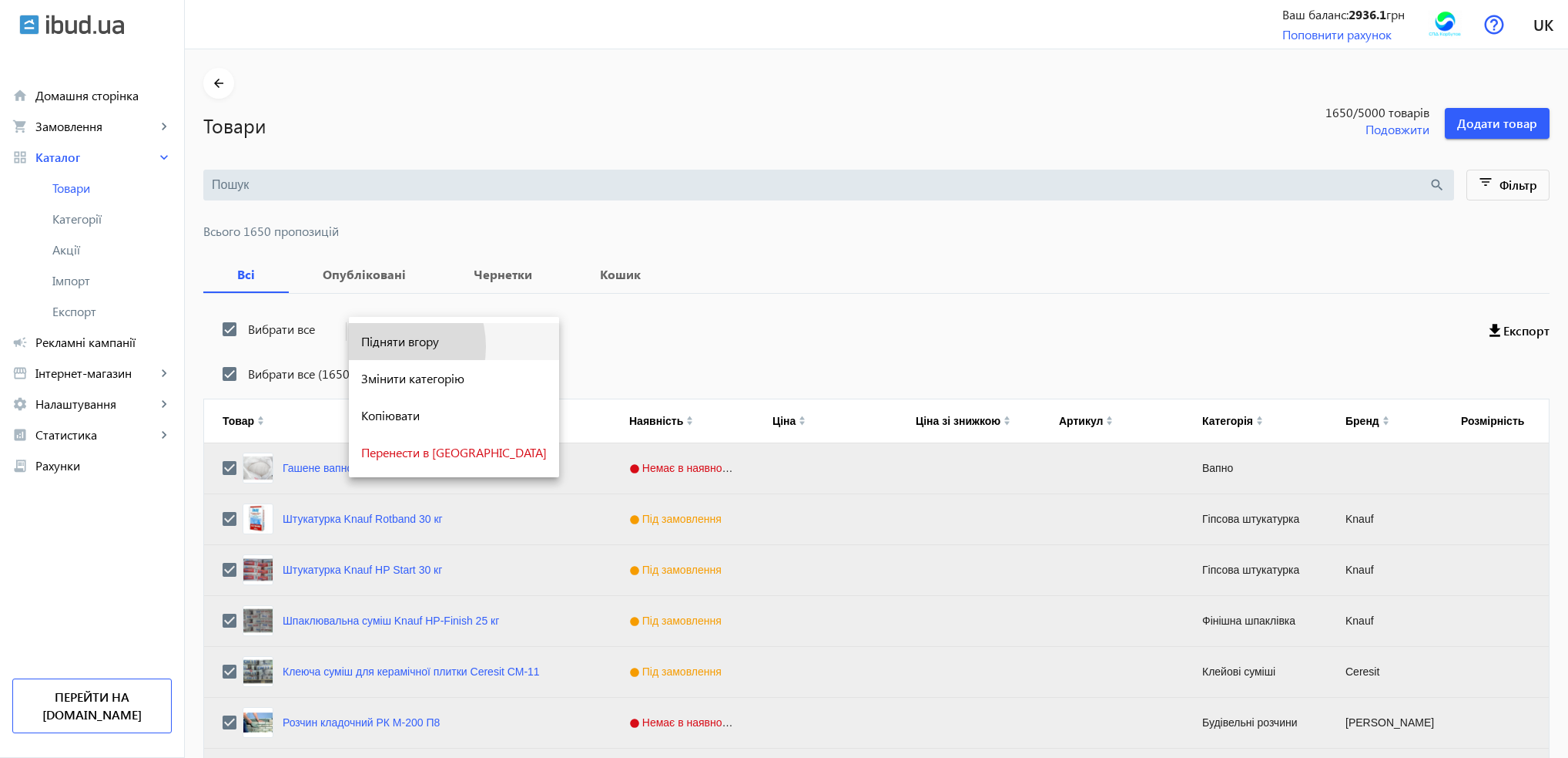
click at [376, 347] on span "Підняти вгору" at bounding box center [453, 341] width 186 height 13
